Goal: Task Accomplishment & Management: Manage account settings

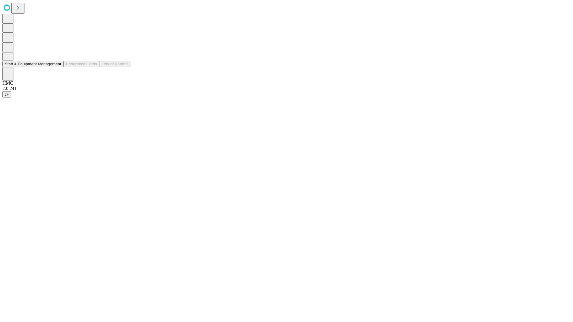
click at [56, 67] on button "Staff & Equipment Management" at bounding box center [32, 64] width 61 height 6
click at [57, 67] on button "Staff & Equipment Management" at bounding box center [32, 64] width 61 height 6
